Goal: Check status: Check status

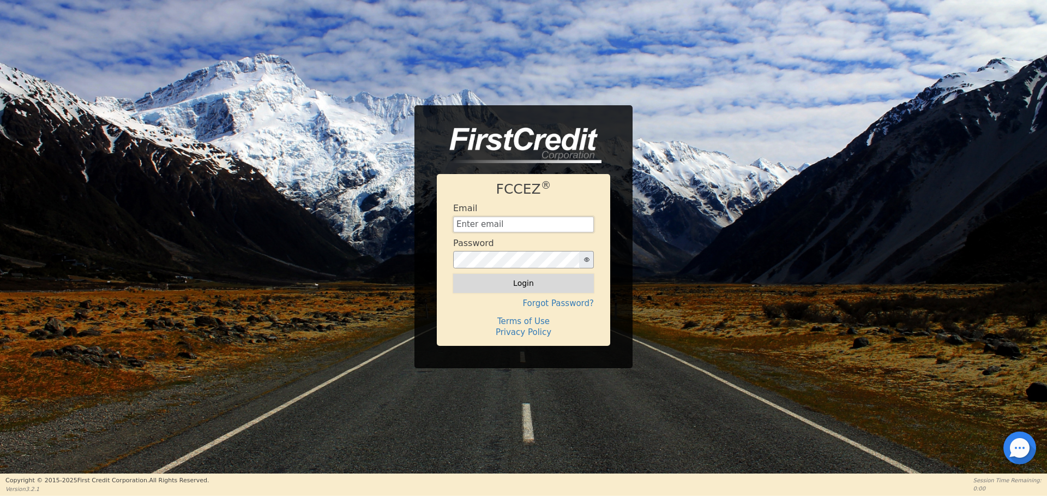
type input "[EMAIL_ADDRESS][DOMAIN_NAME]"
click at [525, 283] on button "Login" at bounding box center [523, 283] width 141 height 19
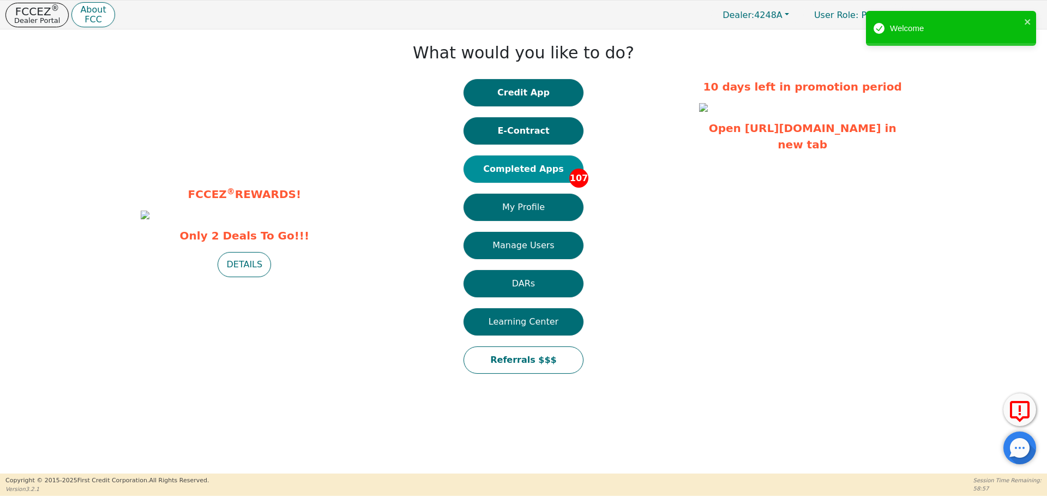
click at [544, 167] on button "Completed Apps 107" at bounding box center [523, 168] width 120 height 27
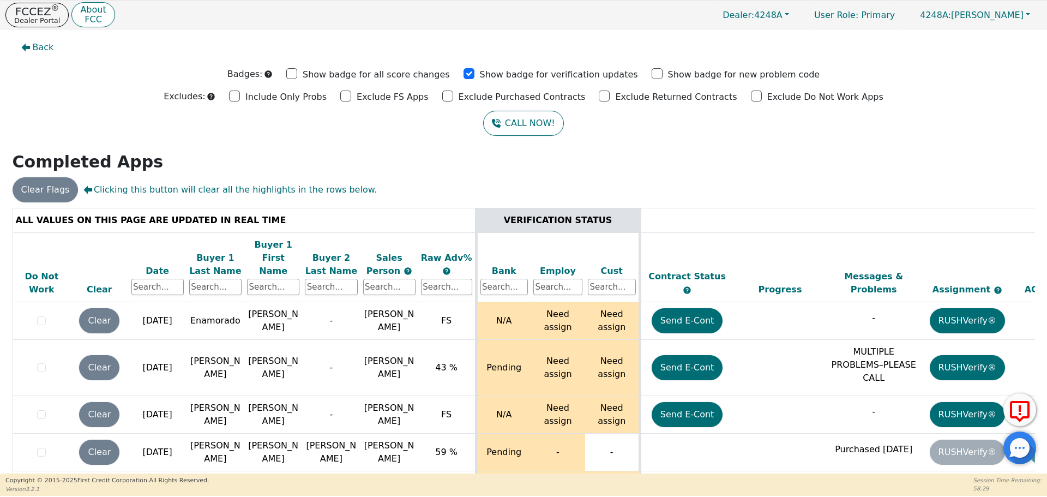
scroll to position [0, 173]
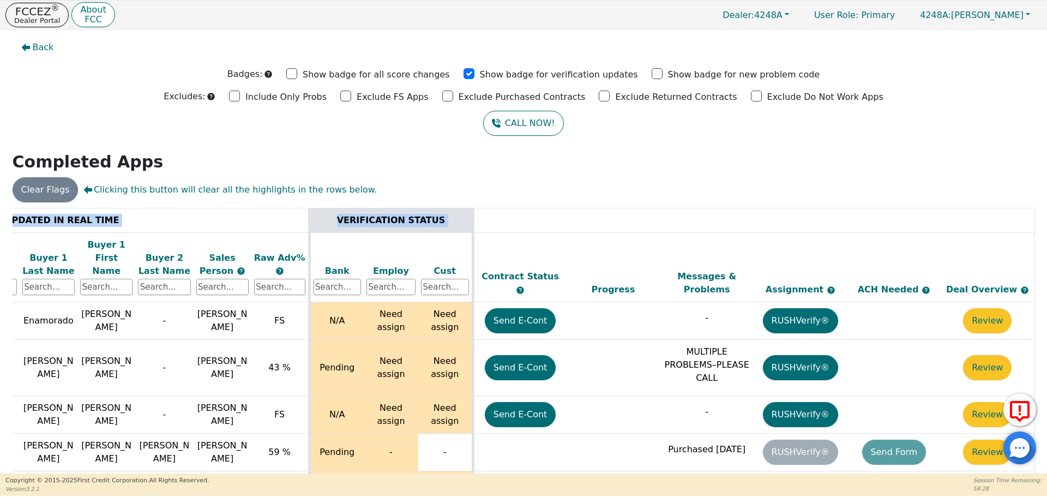
drag, startPoint x: 1031, startPoint y: 220, endPoint x: 1032, endPoint y: 263, distance: 43.1
click at [1032, 270] on div "ALL VALUES ON THIS PAGE ARE UPDATED IN REAL TIME VERIFICATION STATUS Do Not Wor…" at bounding box center [523, 358] width 1031 height 301
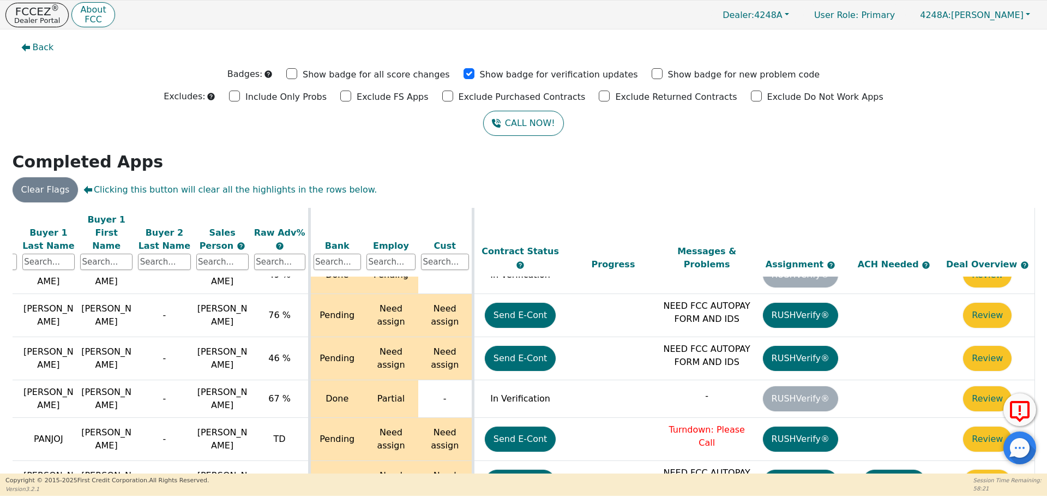
click at [406, 143] on div "Back Badges: Show badge for all score changes Show badge for verification updat…" at bounding box center [523, 251] width 1047 height 444
click at [973, 181] on div "Clear Flags Clicking this button will clear all the highlights in the rows belo…" at bounding box center [523, 189] width 1031 height 25
click at [256, 492] on footer "Copyright © [DATE]- [DATE] First Credit Corporation. All Rights Reserved. Versi…" at bounding box center [523, 484] width 1047 height 23
click at [19, 120] on div "CALL NOW!" at bounding box center [523, 123] width 1031 height 25
click at [22, 46] on icon "button" at bounding box center [25, 47] width 9 height 9
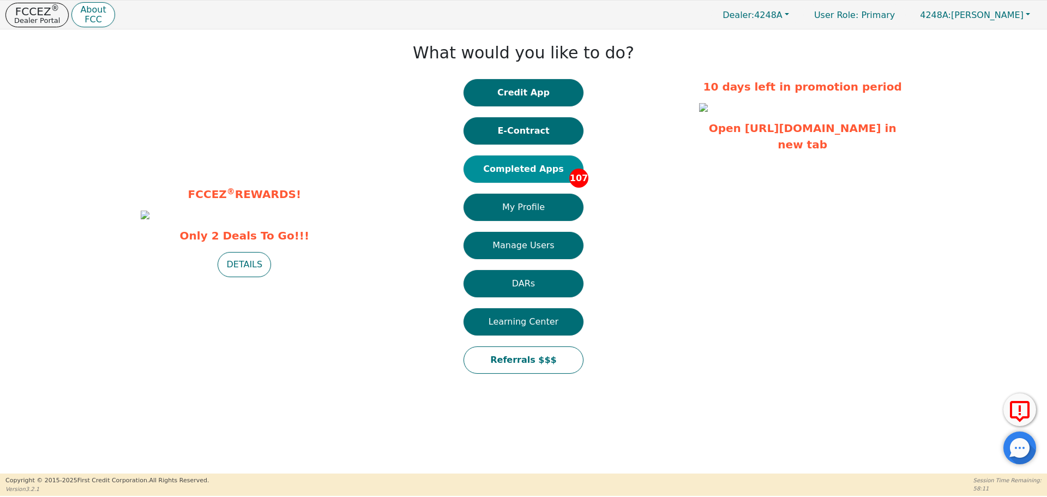
click at [496, 167] on button "Completed Apps 107" at bounding box center [523, 168] width 120 height 27
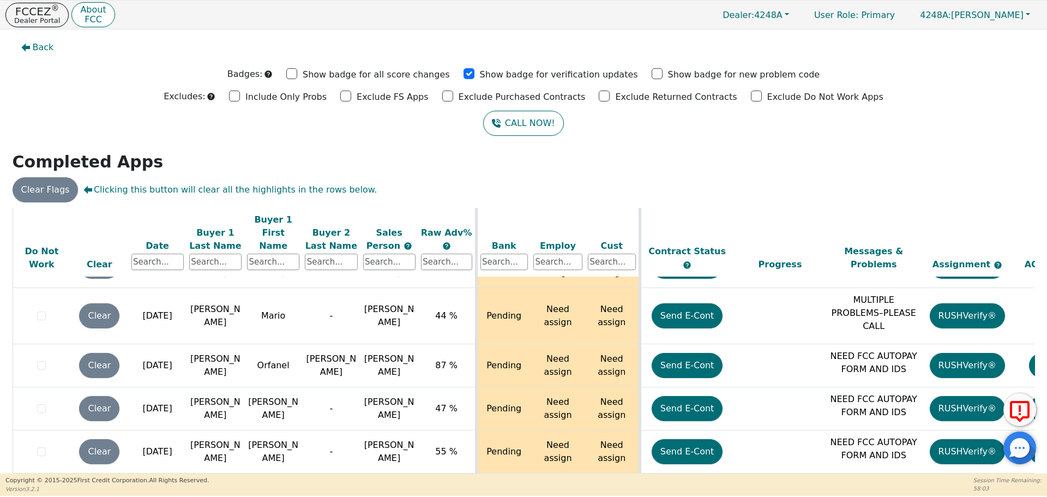
scroll to position [4318, 0]
